Goal: Communication & Community: Answer question/provide support

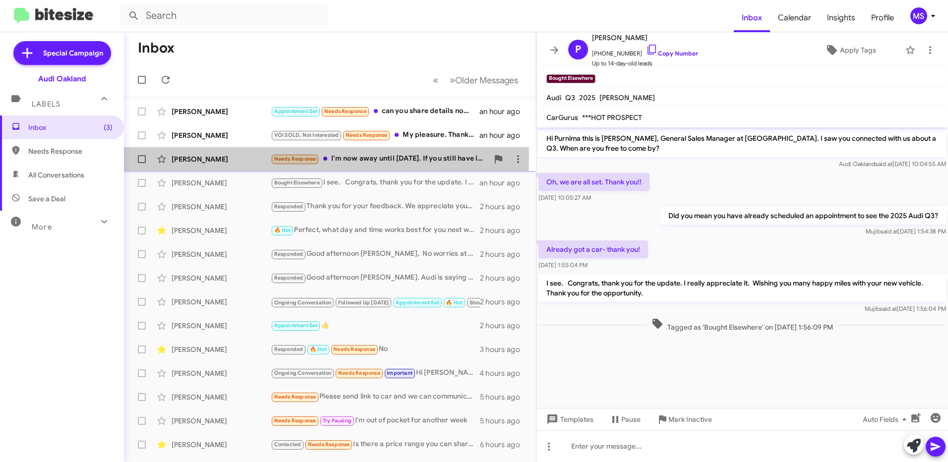
click at [235, 158] on div "[PERSON_NAME]" at bounding box center [221, 159] width 99 height 10
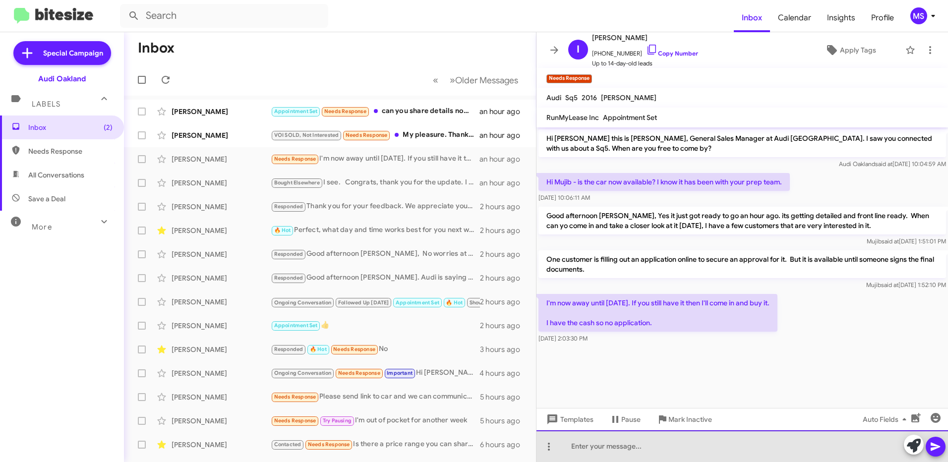
click at [662, 448] on div at bounding box center [743, 446] width 412 height 32
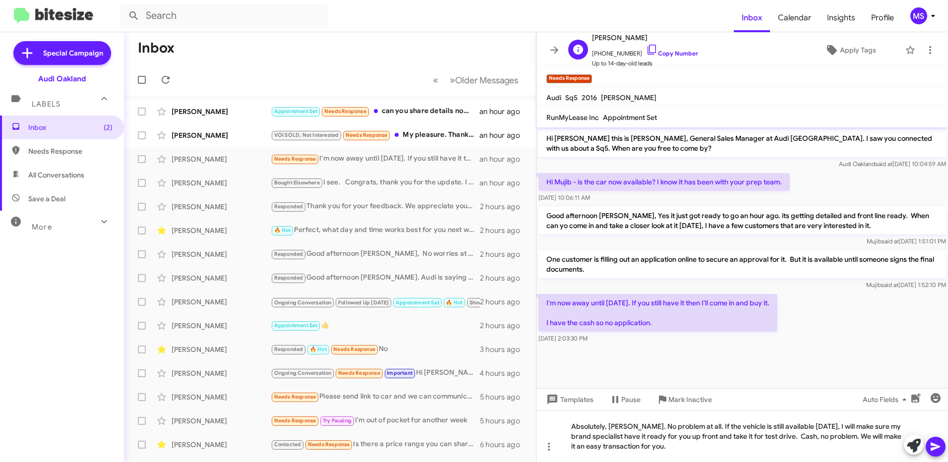
click at [667, 49] on span "+14157125160 Copy Number" at bounding box center [645, 51] width 106 height 15
click at [679, 50] on link "Copy Number" at bounding box center [672, 53] width 52 height 7
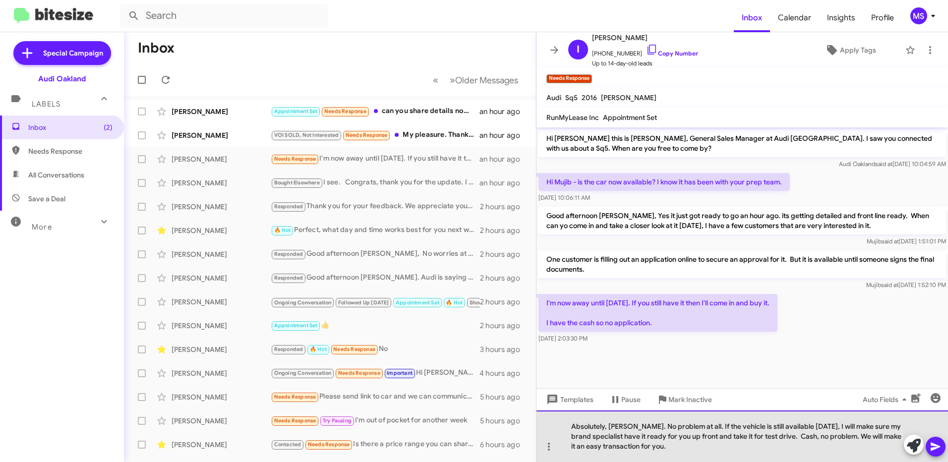
click at [661, 446] on div "Absolutely, Ian. No problem at all. If the vehicle is still available on Monday…" at bounding box center [743, 437] width 412 height 52
click at [602, 434] on div "Absolutely, Ian. No problem at all. If the vehicle is still available on Monday…" at bounding box center [743, 437] width 412 height 52
click at [701, 449] on div "Absolutely, Ian. No problem at all. If the vehicle is still available on Monday…" at bounding box center [743, 437] width 412 height 52
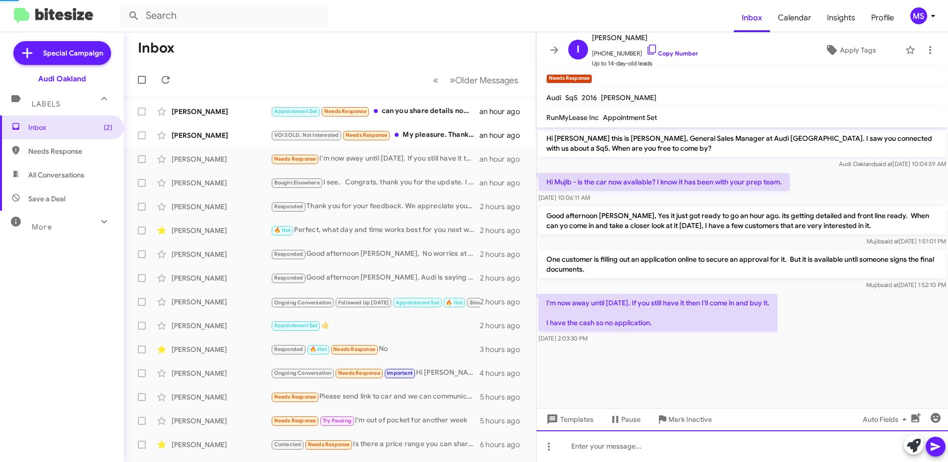
scroll to position [6, 0]
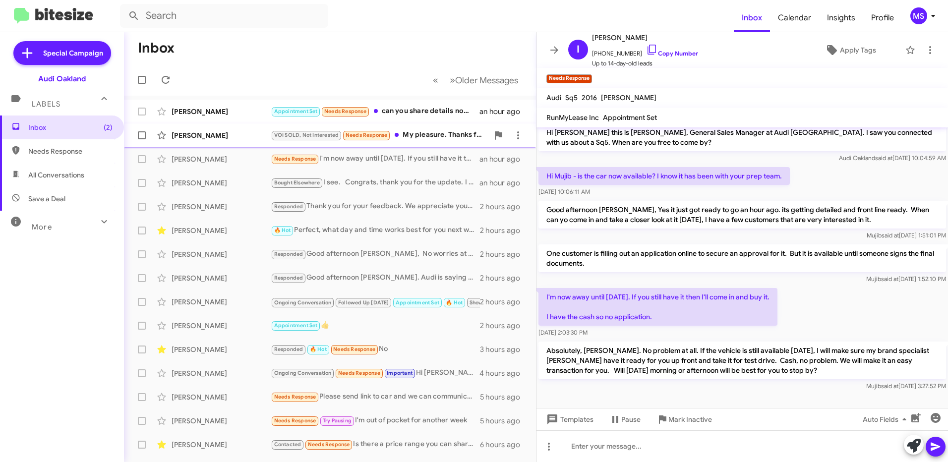
click at [249, 132] on div "[PERSON_NAME]" at bounding box center [221, 135] width 99 height 10
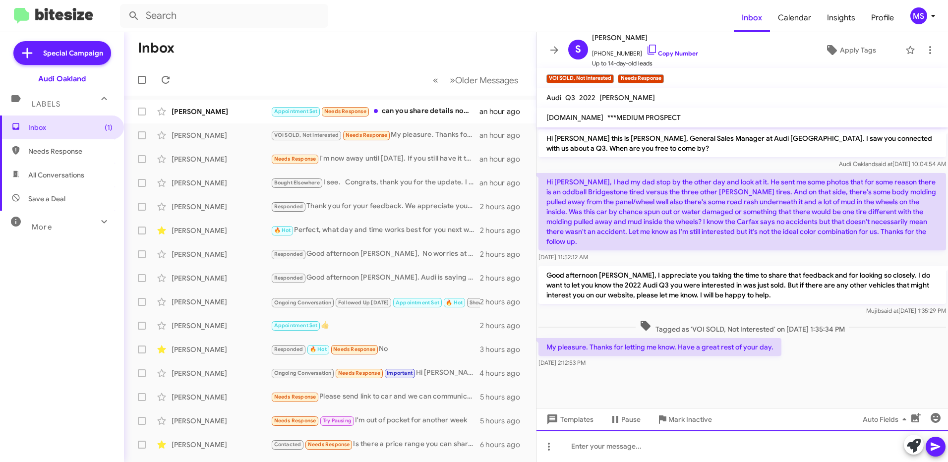
click at [623, 448] on div at bounding box center [743, 446] width 412 height 32
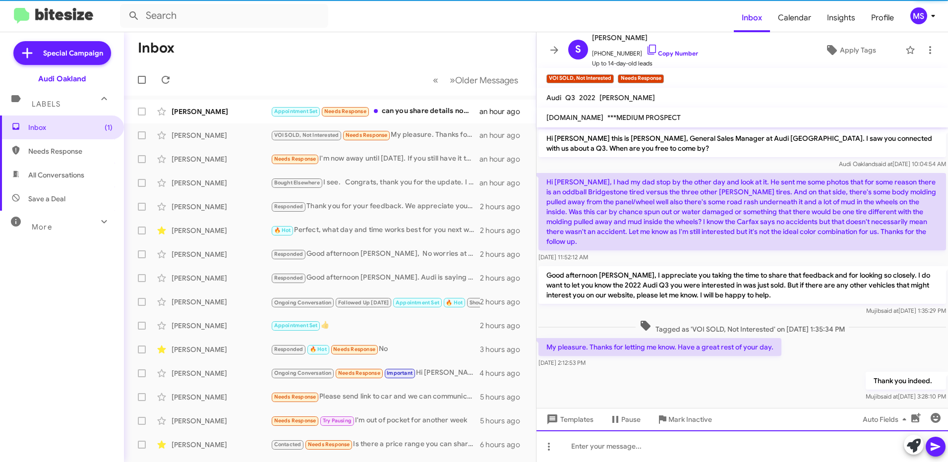
scroll to position [10, 0]
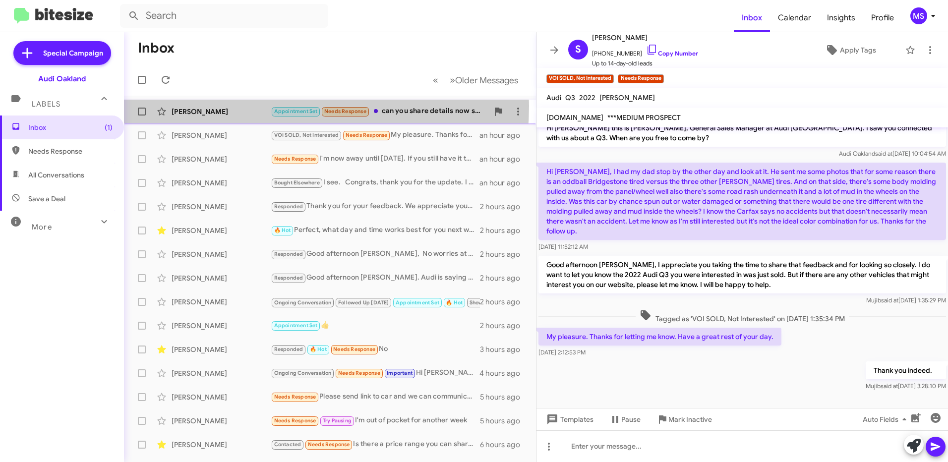
click at [247, 106] on div "Debra Blanchard Appointment Set Needs Response can you share details now so tha…" at bounding box center [330, 112] width 396 height 20
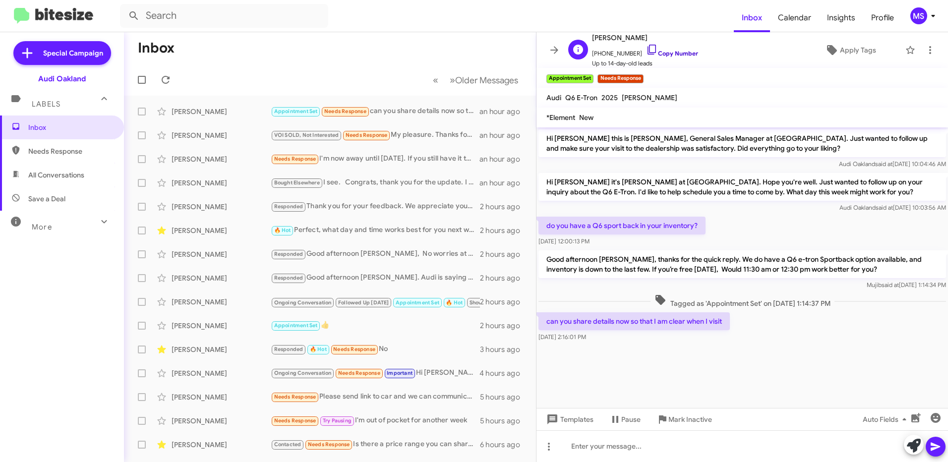
click at [678, 53] on link "Copy Number" at bounding box center [672, 53] width 52 height 7
click at [580, 383] on cdk-virtual-scroll-viewport "Hi Debra this is Mujib Syed, General Sales Manager at Audi Oakland. Just wanted…" at bounding box center [743, 267] width 412 height 281
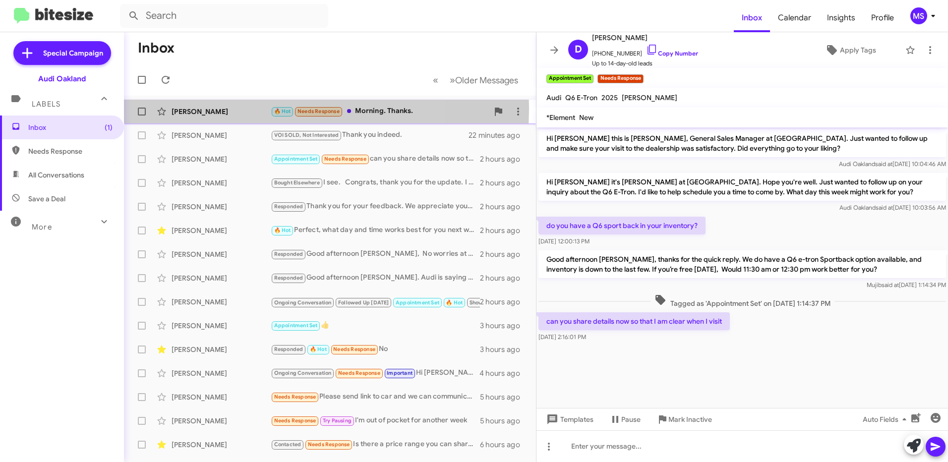
click at [235, 108] on div "[PERSON_NAME]" at bounding box center [221, 112] width 99 height 10
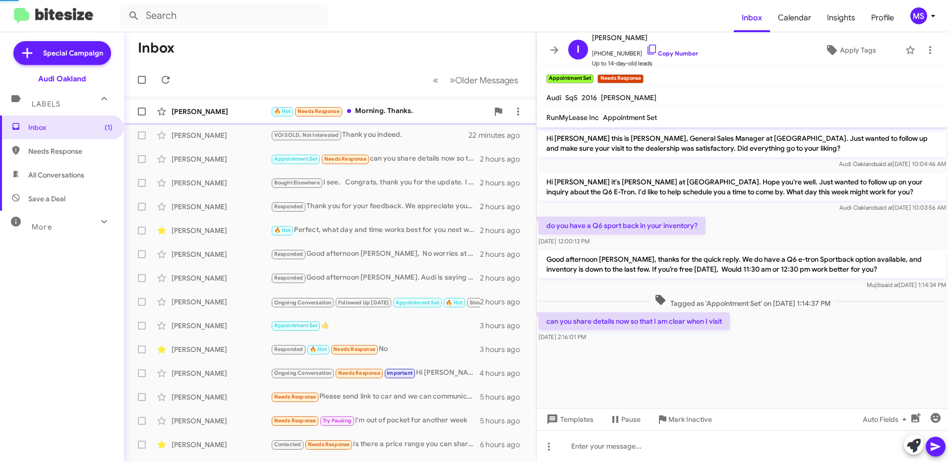
scroll to position [42, 0]
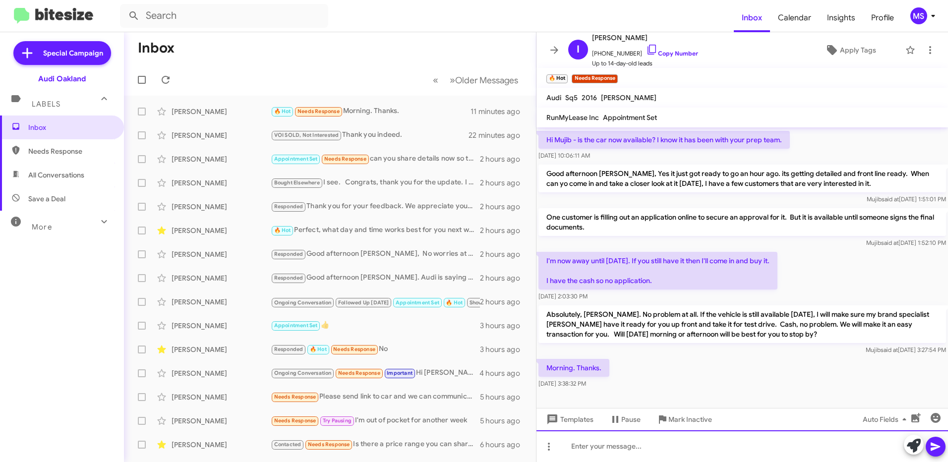
click at [669, 445] on div at bounding box center [743, 446] width 412 height 32
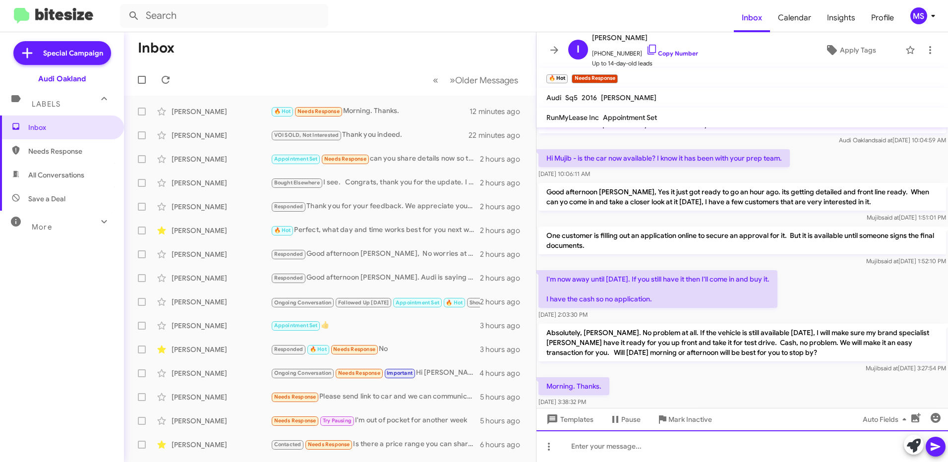
scroll to position [0, 0]
